Goal: Task Accomplishment & Management: Manage account settings

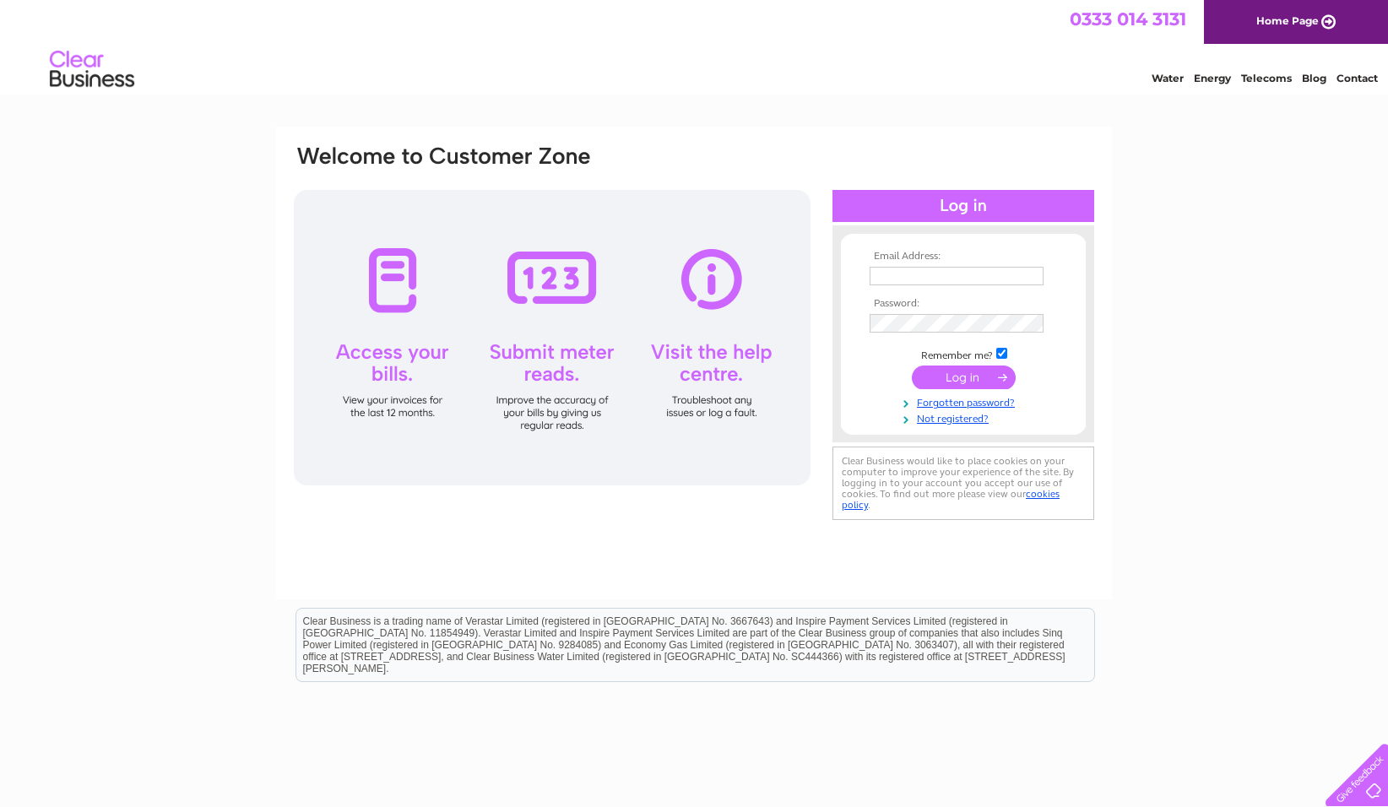
type input "admin@positivehelpedinburgh.co.uk"
click at [968, 370] on input "submit" at bounding box center [964, 379] width 104 height 24
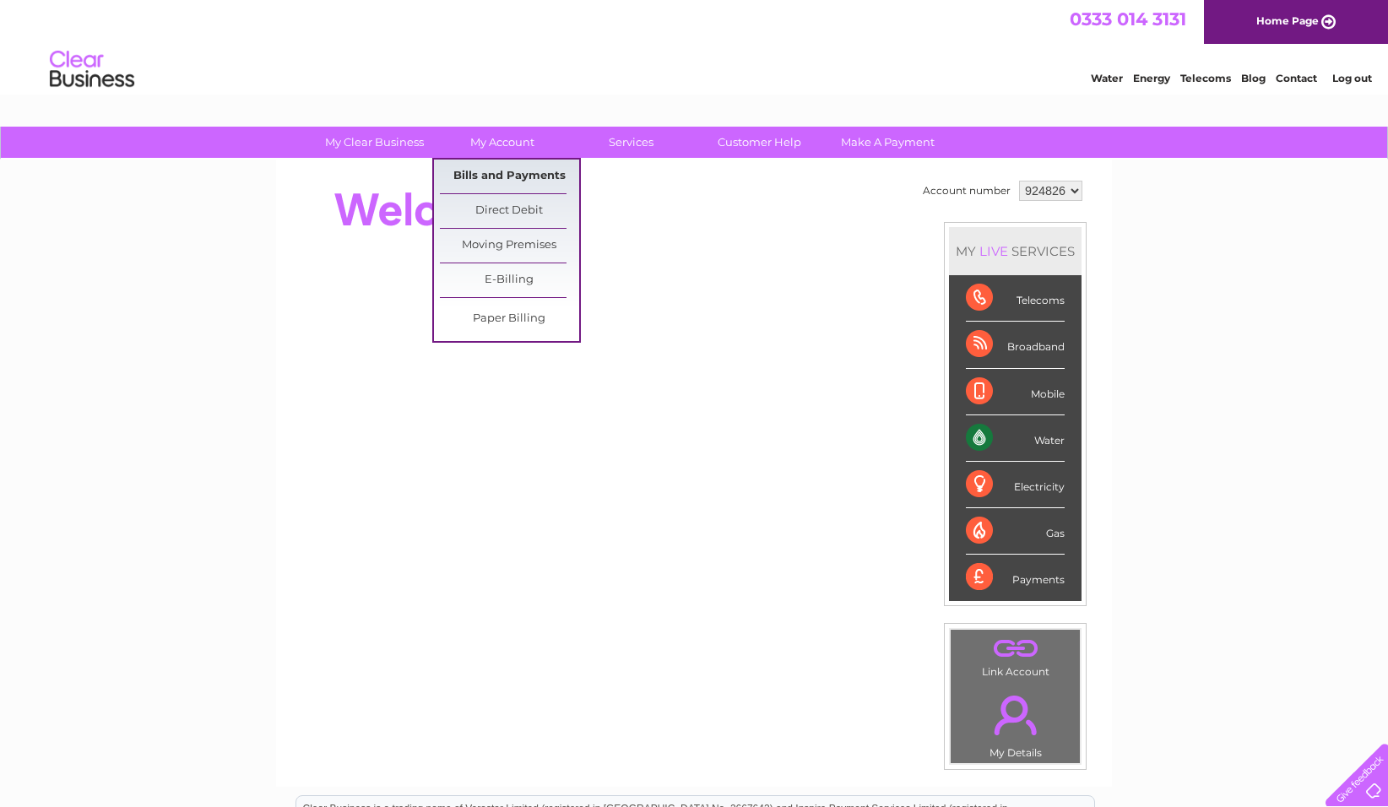
click at [493, 174] on link "Bills and Payments" at bounding box center [509, 177] width 139 height 34
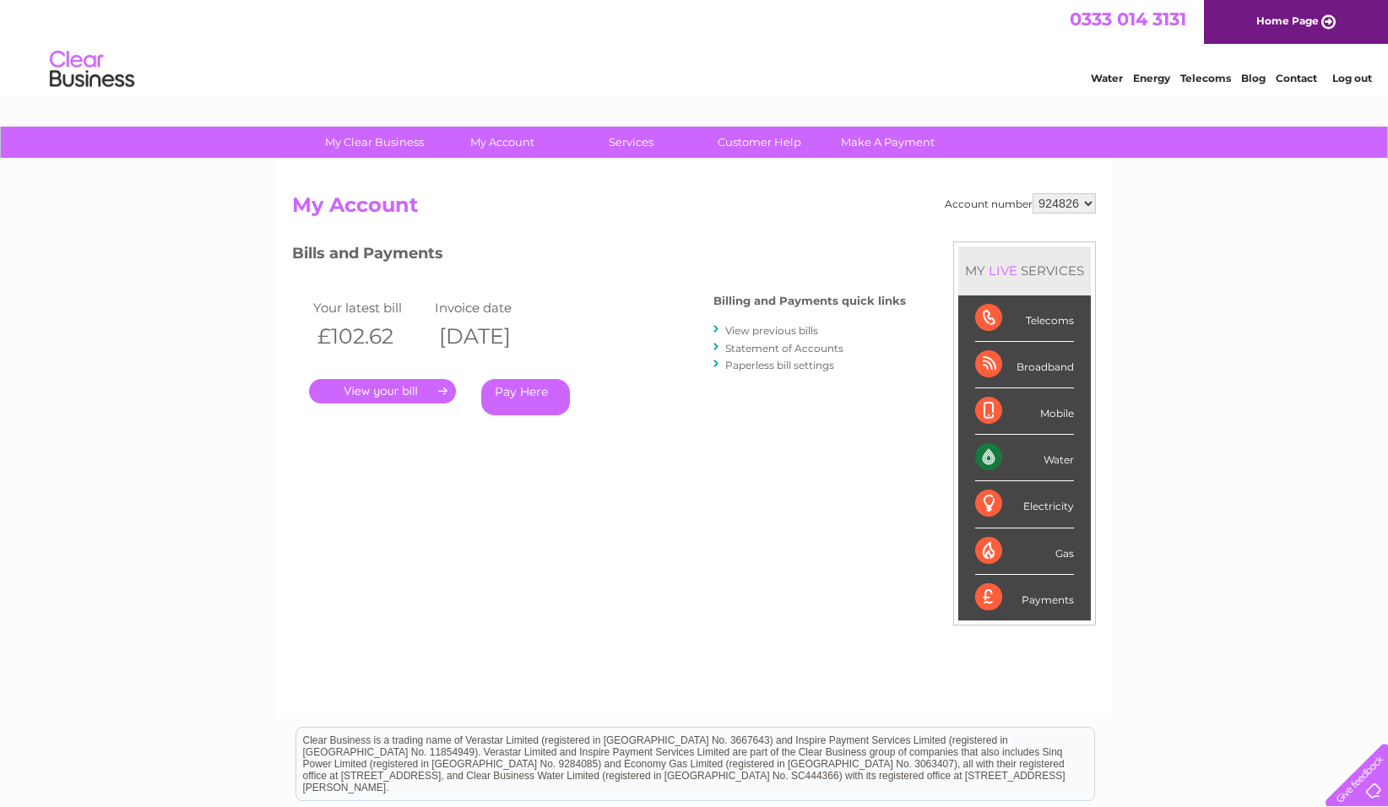
click at [414, 390] on link "." at bounding box center [382, 391] width 147 height 24
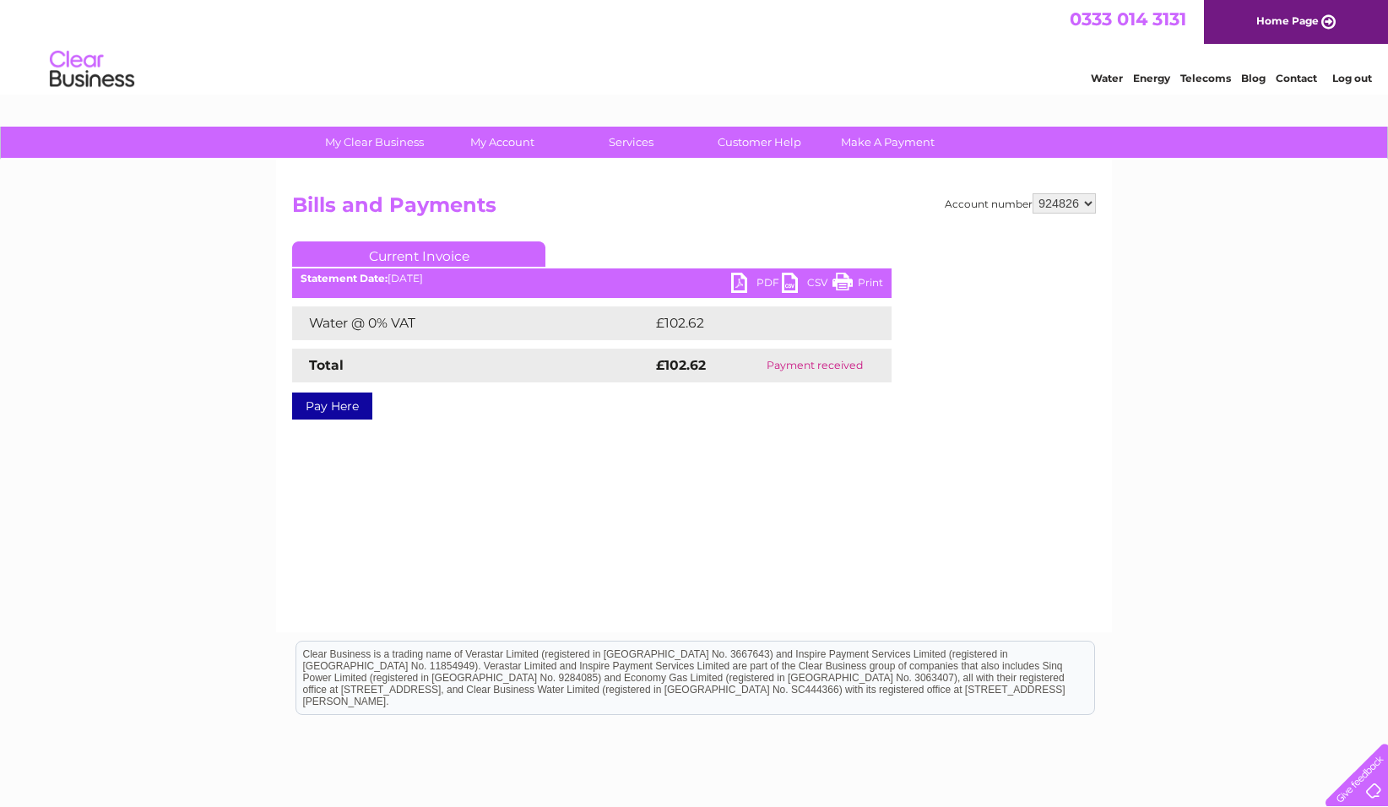
click at [734, 284] on link "PDF" at bounding box center [756, 285] width 51 height 24
